Goal: Manage account settings

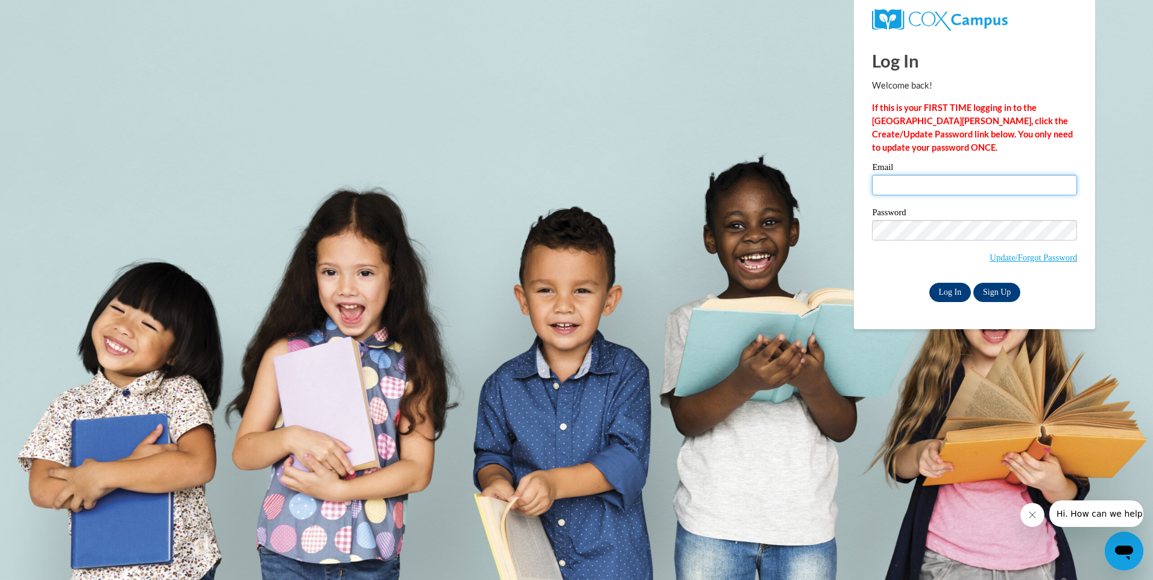
type input "[EMAIL_ADDRESS][DOMAIN_NAME]"
click at [954, 293] on input "Log In" at bounding box center [951, 292] width 42 height 19
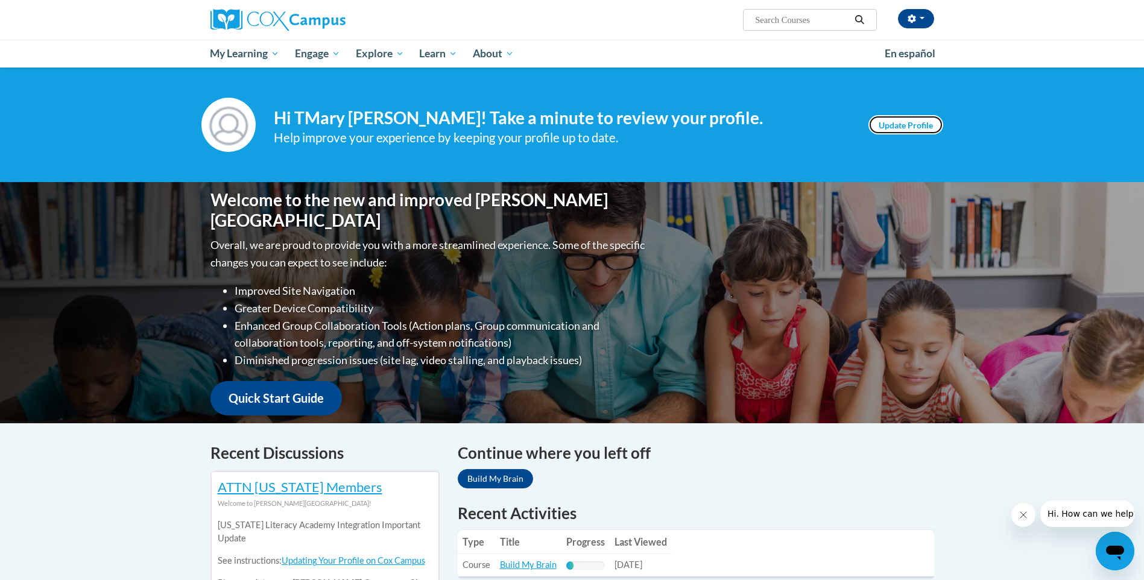
click at [902, 124] on link "Update Profile" at bounding box center [906, 124] width 75 height 19
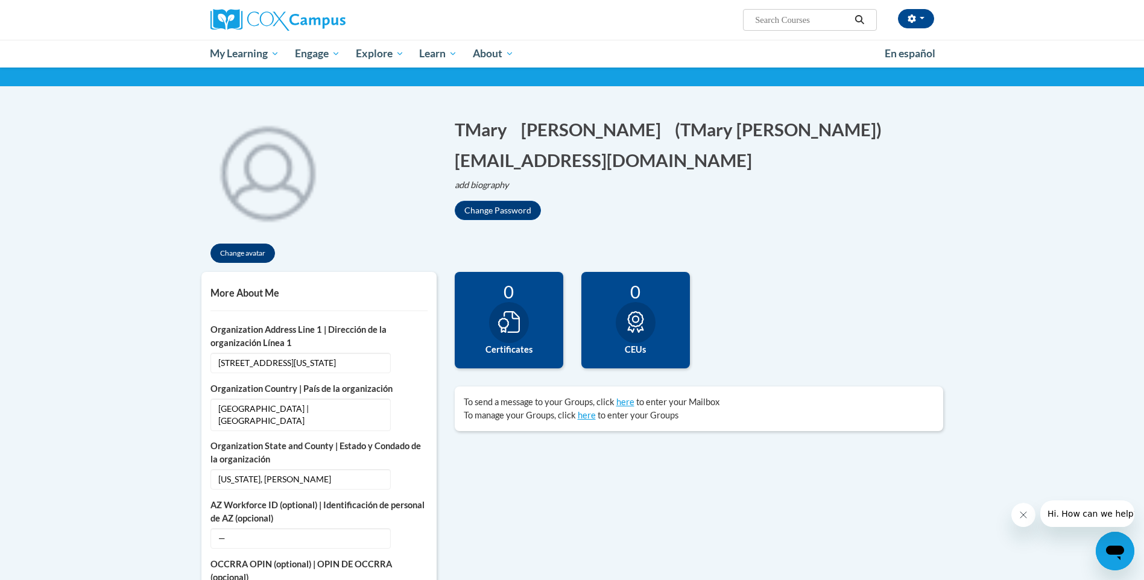
scroll to position [121, 0]
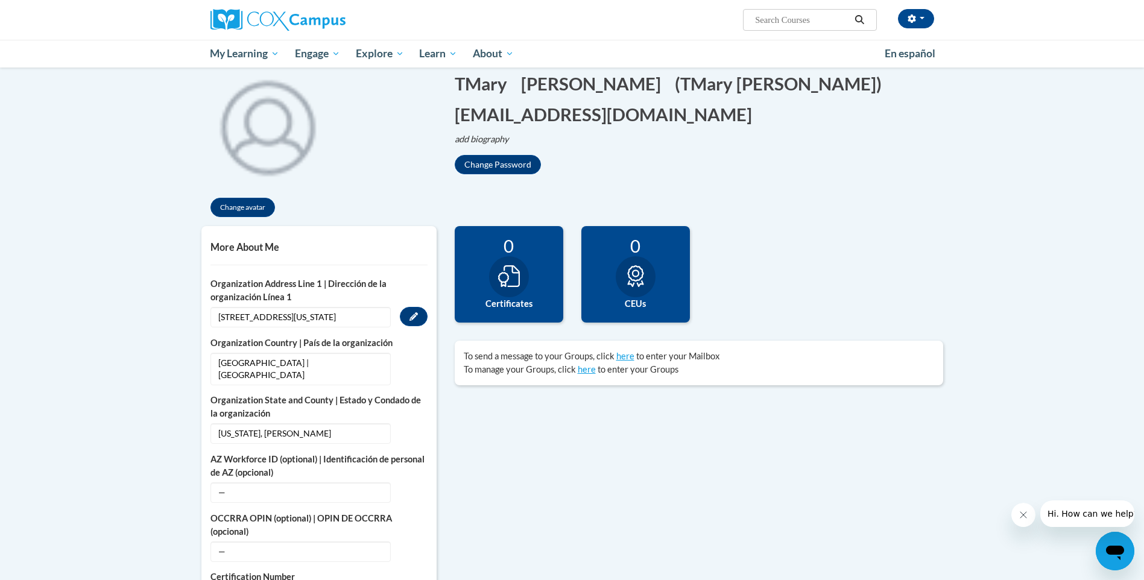
click at [233, 315] on span "215 Mississippi Drive" at bounding box center [301, 317] width 180 height 21
click at [405, 316] on button "Edit" at bounding box center [414, 316] width 28 height 19
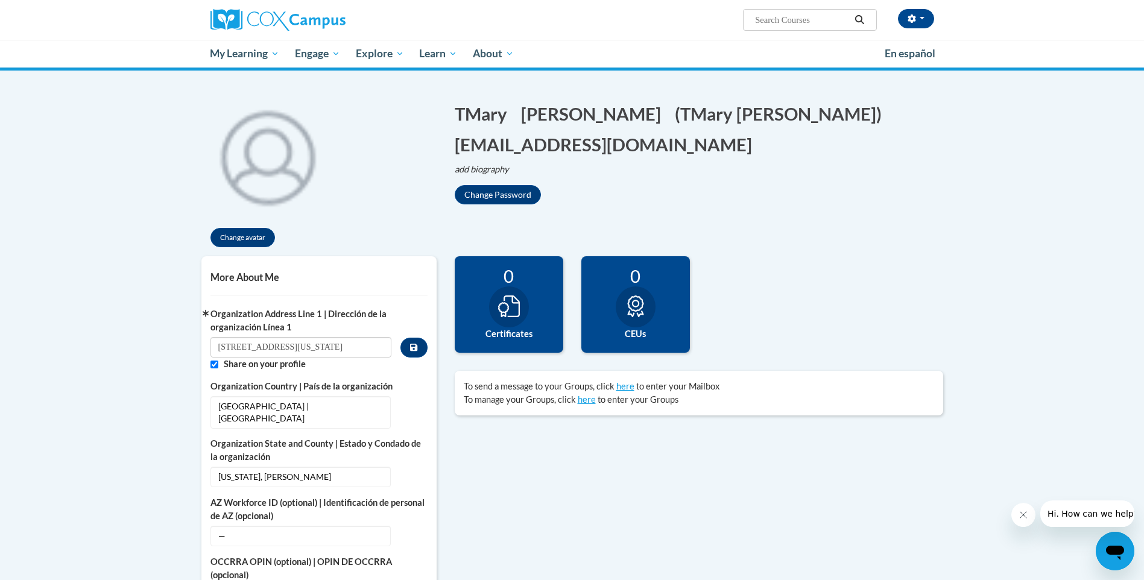
scroll to position [0, 0]
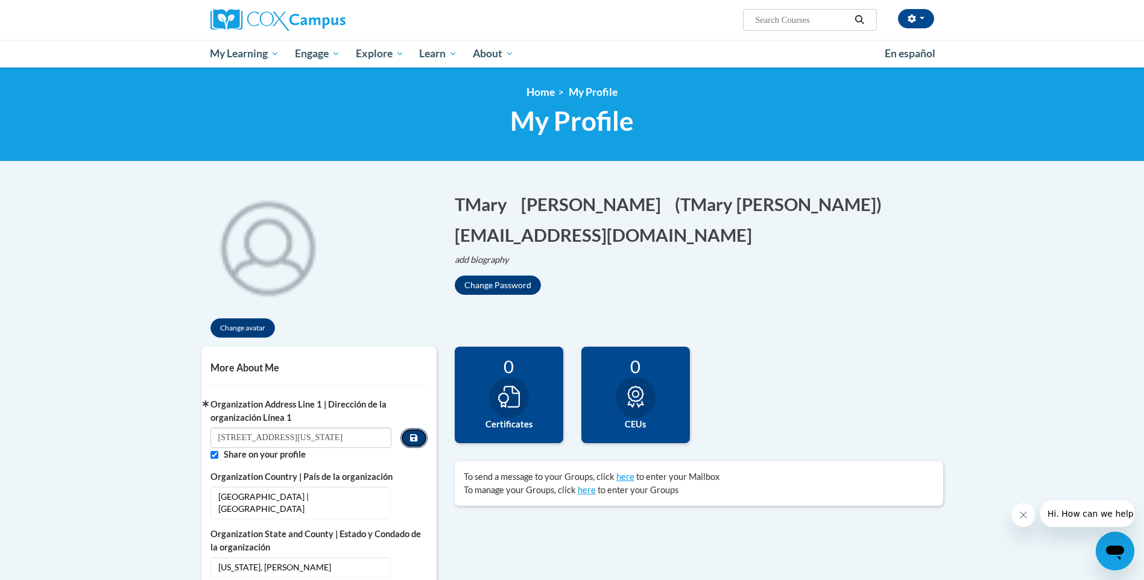
click at [413, 432] on button "Custom profile fields" at bounding box center [414, 438] width 27 height 20
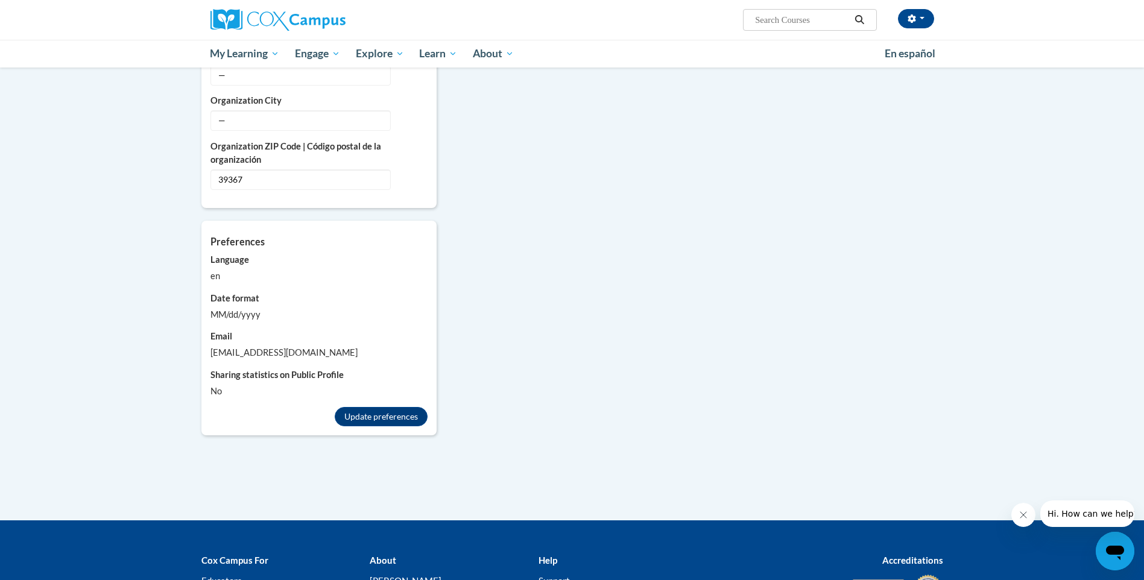
scroll to position [1025, 0]
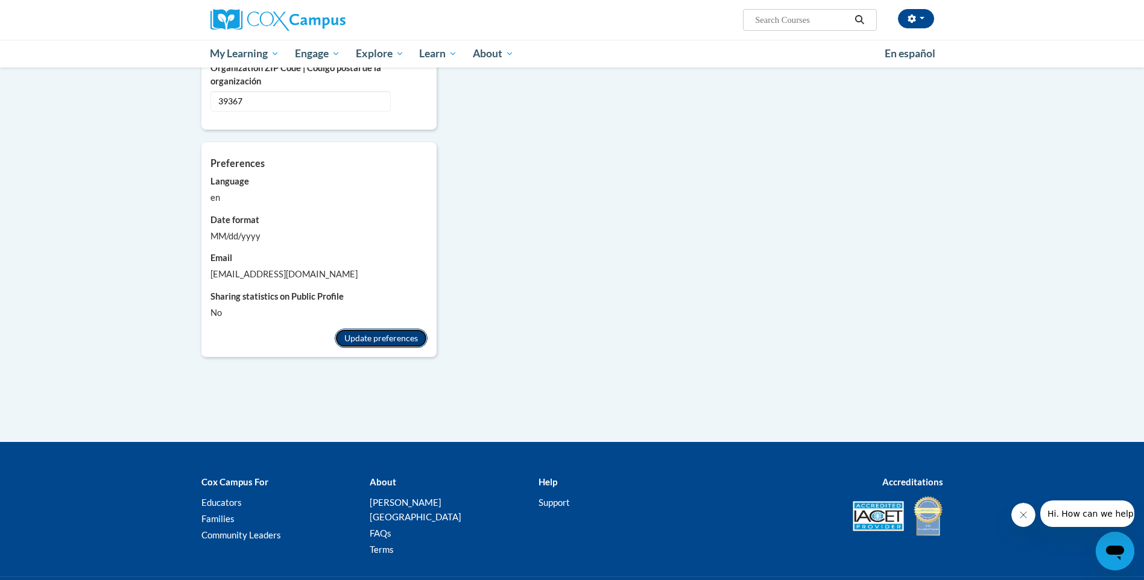
click at [422, 329] on button "Update preferences" at bounding box center [381, 338] width 93 height 19
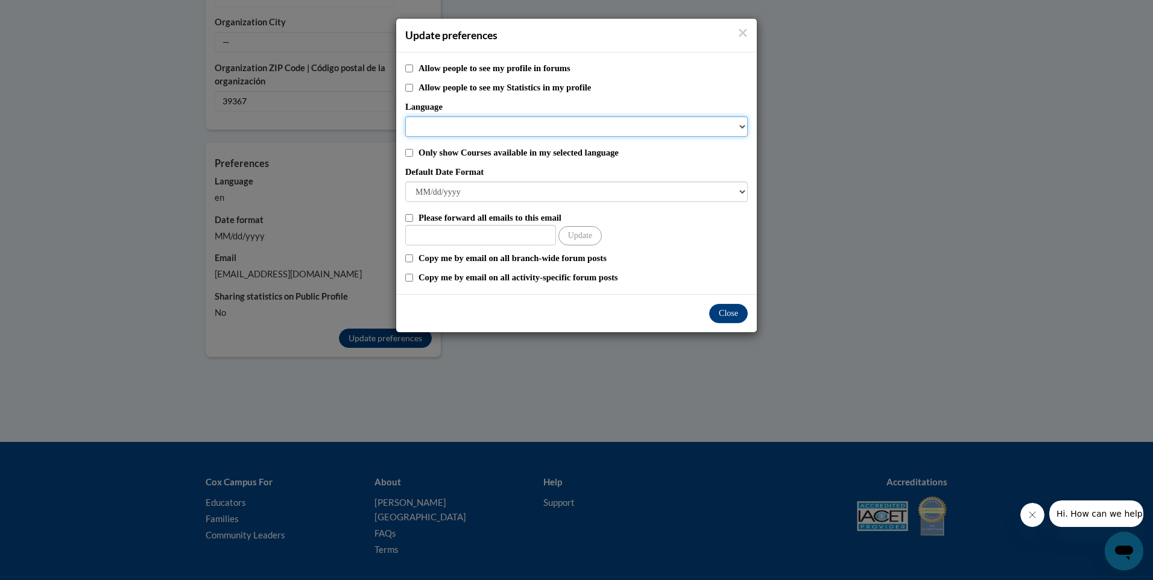
click at [463, 121] on select "Language" at bounding box center [576, 126] width 343 height 21
click at [650, 121] on select "Language" at bounding box center [576, 126] width 343 height 21
click at [436, 122] on select "Language" at bounding box center [576, 126] width 343 height 21
click at [735, 311] on button "Close" at bounding box center [728, 313] width 39 height 19
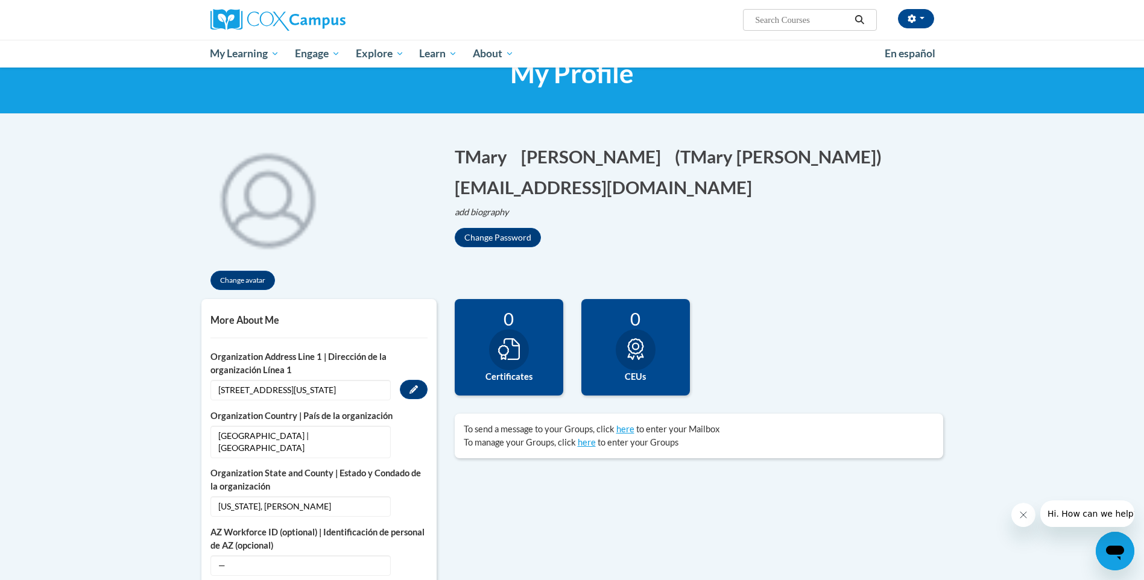
scroll to position [0, 0]
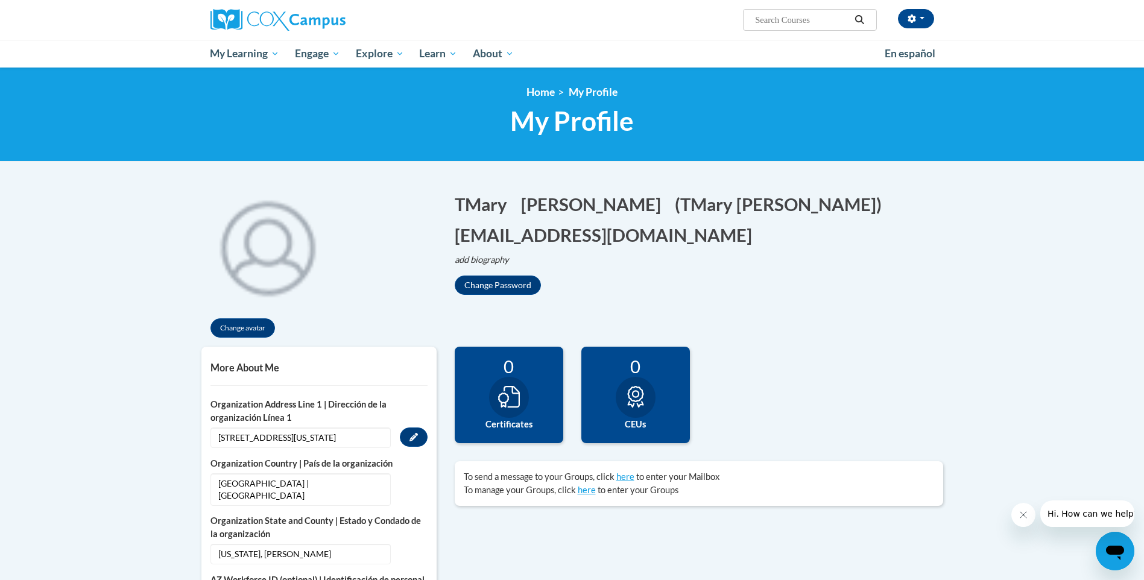
drag, startPoint x: 519, startPoint y: 373, endPoint x: 512, endPoint y: 368, distance: 9.0
click at [519, 374] on div "0" at bounding box center [509, 366] width 90 height 21
click at [496, 265] on button "add biography" at bounding box center [487, 259] width 64 height 13
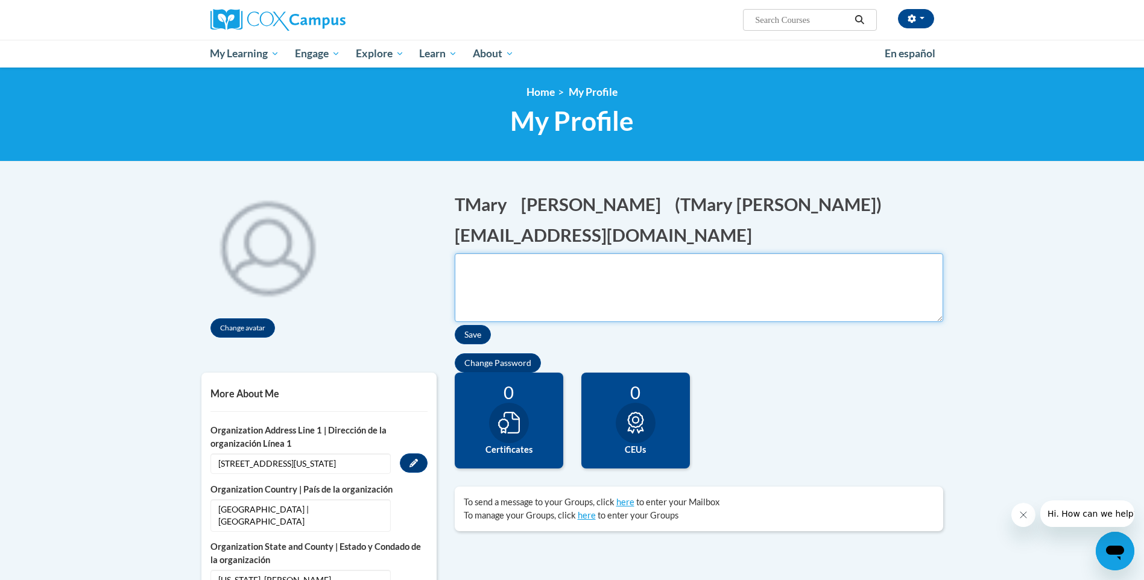
click at [501, 266] on textarea "Biography" at bounding box center [699, 287] width 489 height 69
type textarea "Family Service Worker with Bryant Turner Head Start/ Early Head Start"
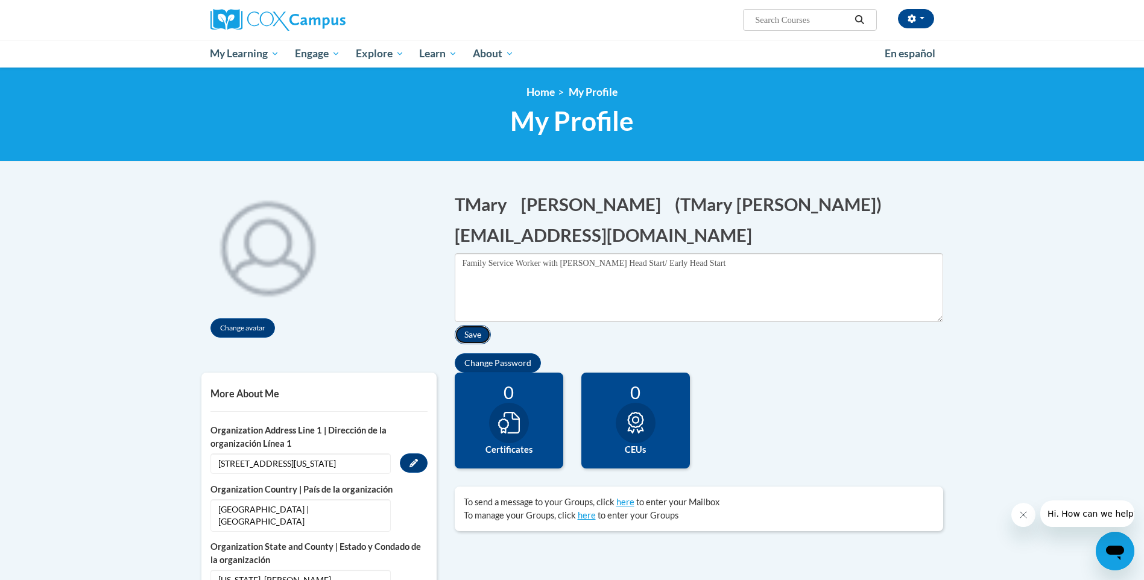
click at [472, 329] on button "Save" at bounding box center [473, 334] width 36 height 19
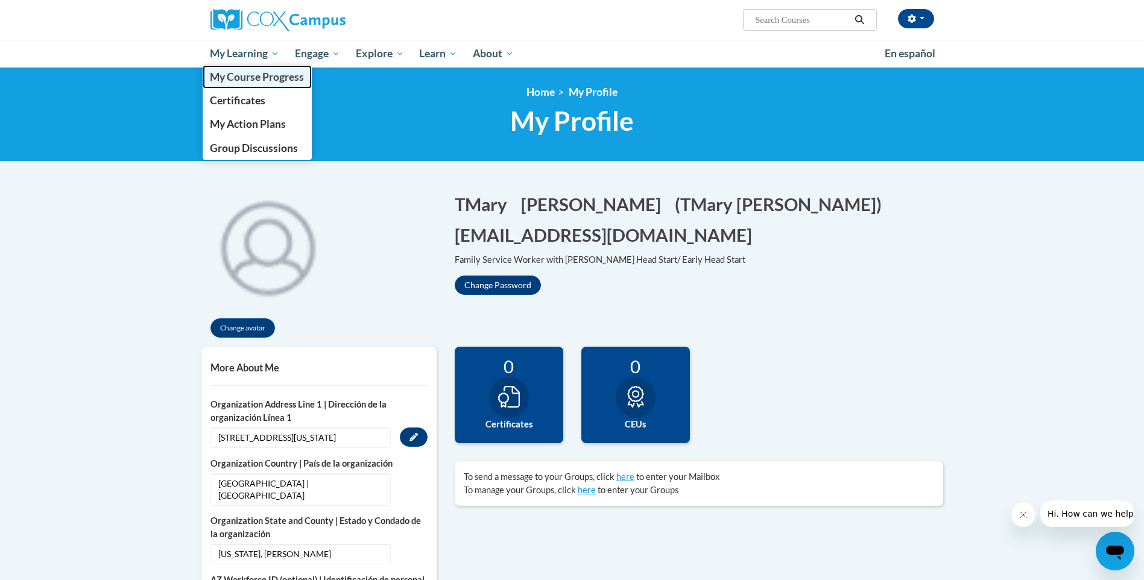
click at [267, 83] on span "My Course Progress" at bounding box center [257, 77] width 94 height 13
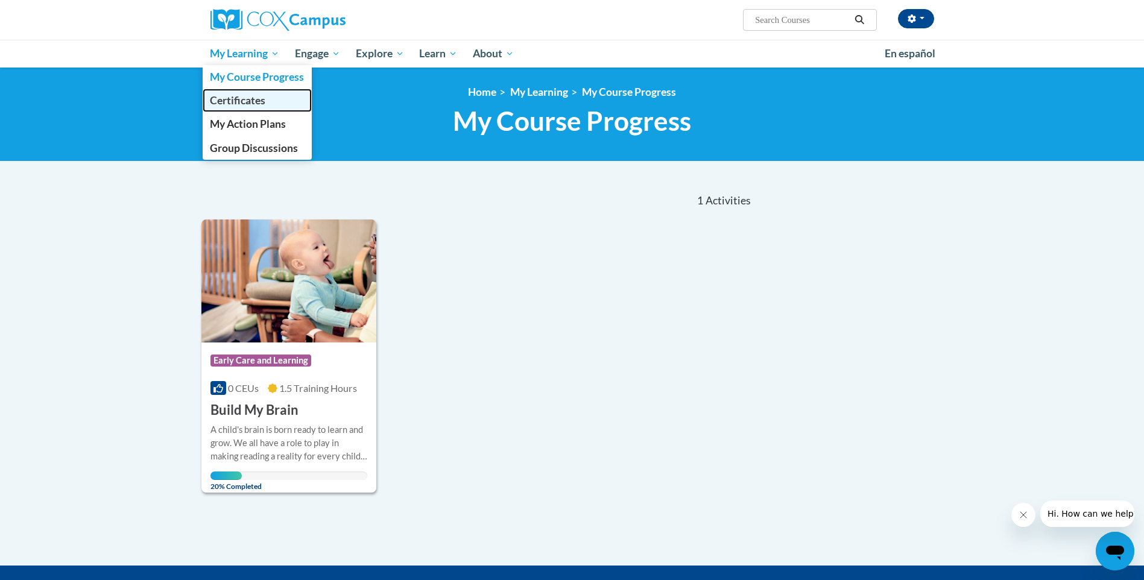
click at [252, 101] on span "Certificates" at bounding box center [237, 100] width 55 height 13
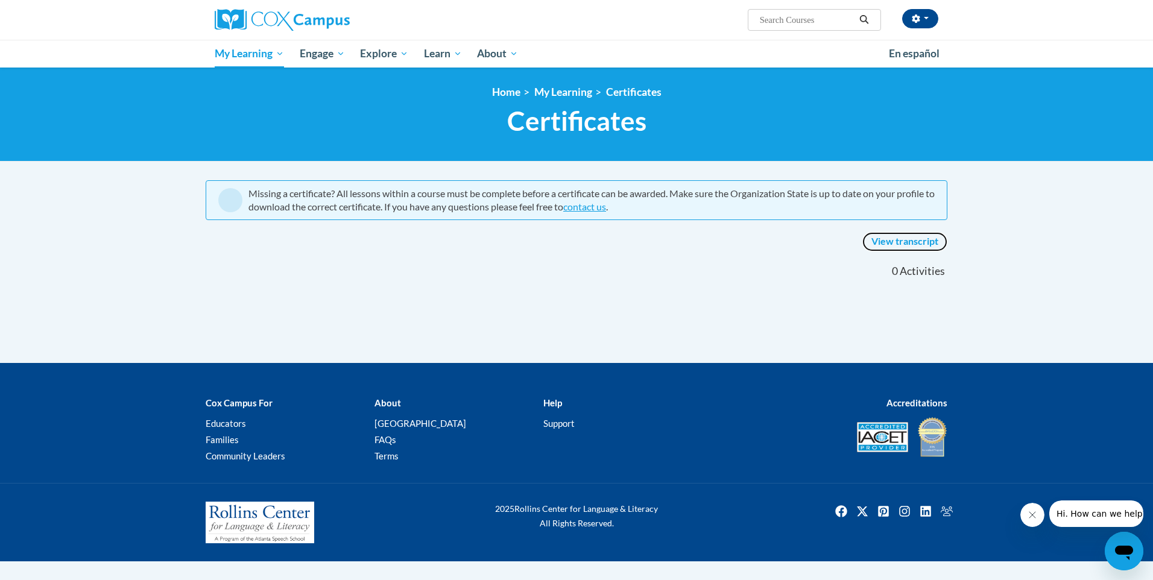
click at [885, 238] on link "View transcript" at bounding box center [905, 241] width 85 height 19
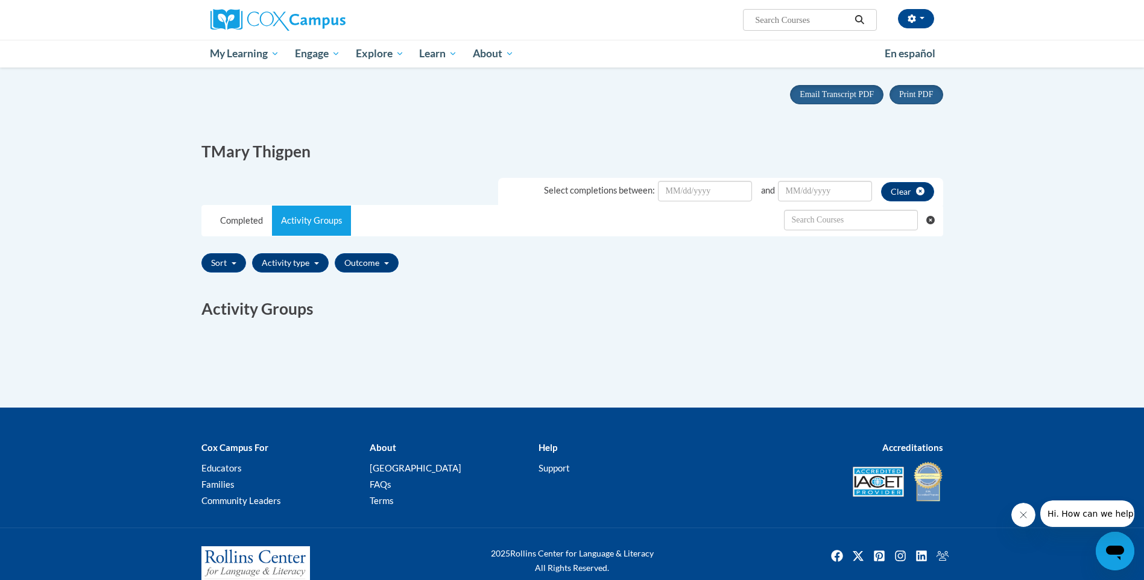
scroll to position [130, 0]
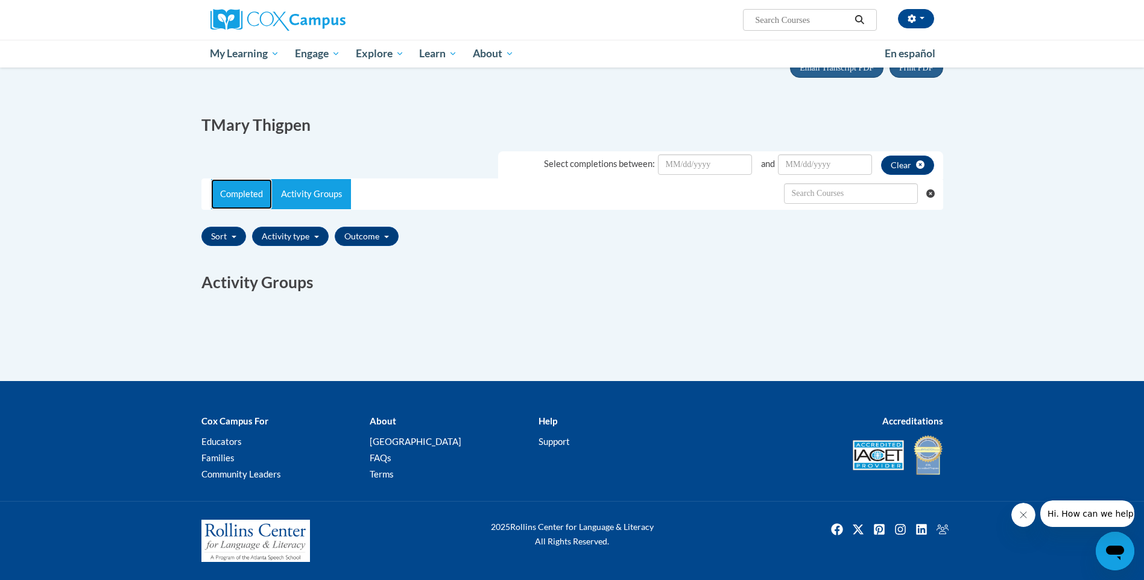
click at [264, 197] on link "Completed" at bounding box center [241, 194] width 61 height 30
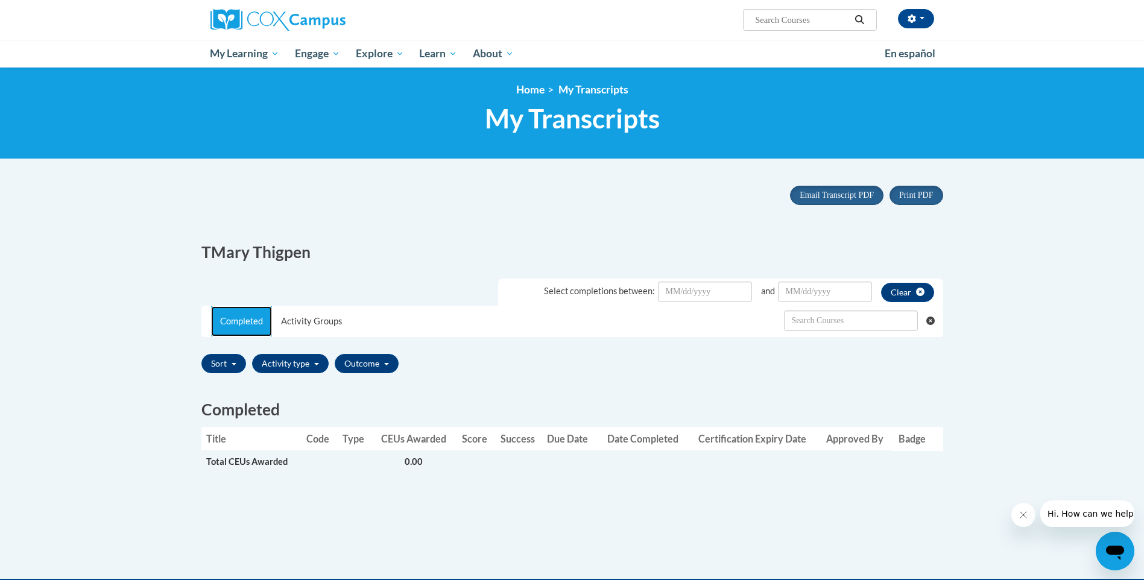
scroll to position [0, 0]
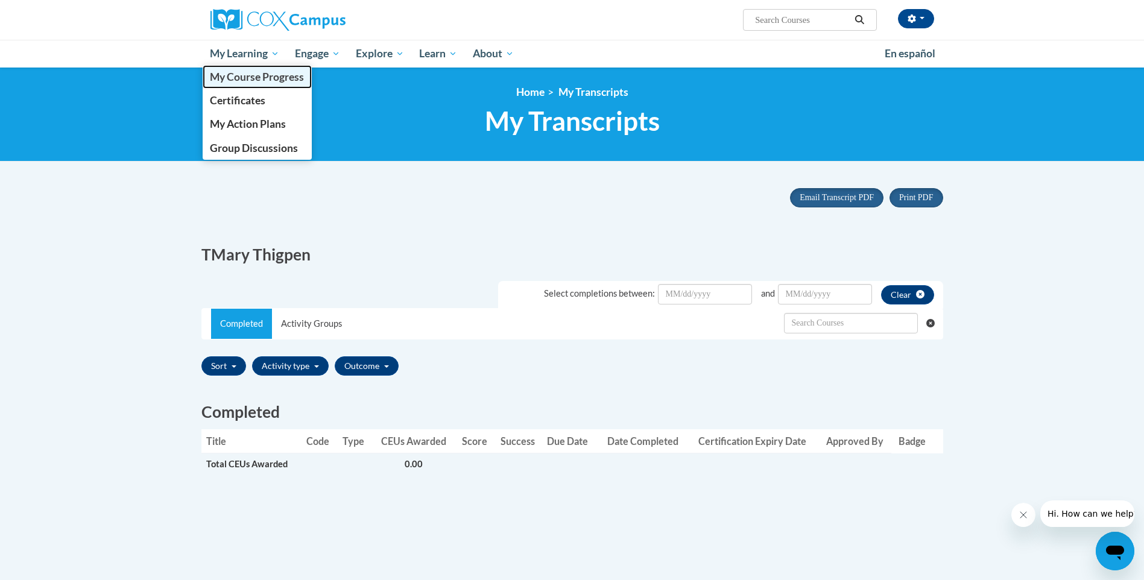
click at [250, 80] on span "My Course Progress" at bounding box center [257, 77] width 94 height 13
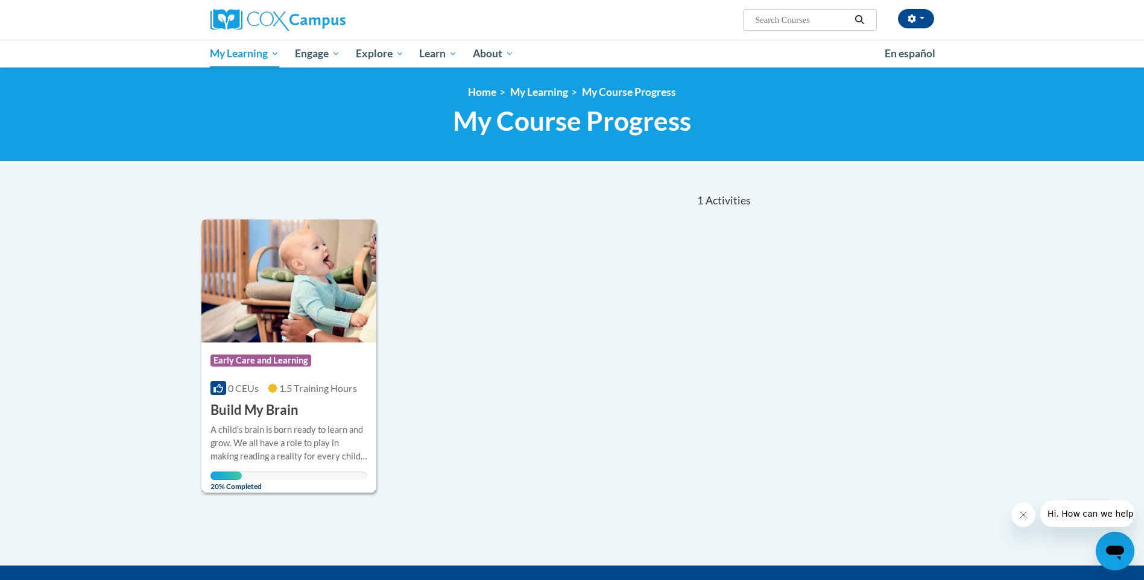
click at [328, 334] on img at bounding box center [289, 281] width 176 height 123
